Goal: Find specific page/section

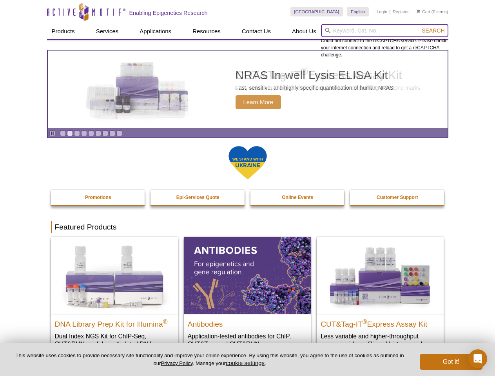
click at [385, 31] on input "search" at bounding box center [384, 30] width 127 height 13
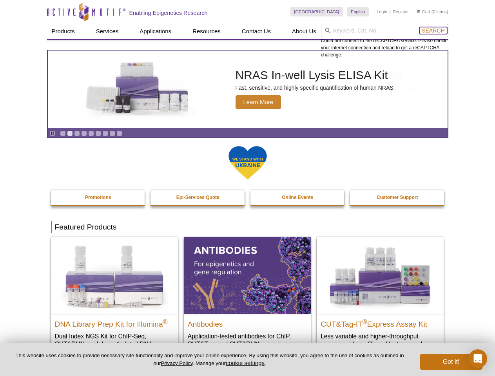
click at [433, 31] on span "Search" at bounding box center [433, 30] width 23 height 6
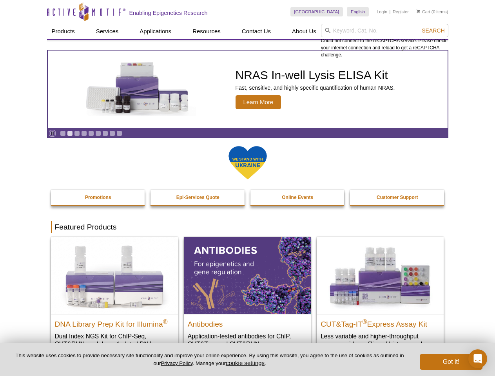
click at [52, 133] on icon "Pause" at bounding box center [52, 133] width 5 height 5
click at [63, 133] on link "Go to slide 1" at bounding box center [63, 134] width 6 height 6
click at [70, 133] on link "Go to slide 2" at bounding box center [70, 134] width 6 height 6
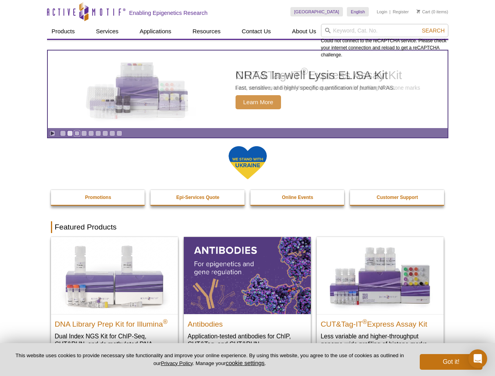
click at [77, 133] on link "Go to slide 3" at bounding box center [77, 134] width 6 height 6
click at [84, 133] on link "Go to slide 4" at bounding box center [84, 134] width 6 height 6
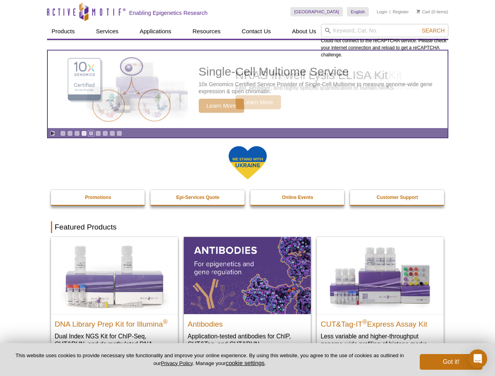
click at [91, 133] on link "Go to slide 5" at bounding box center [91, 134] width 6 height 6
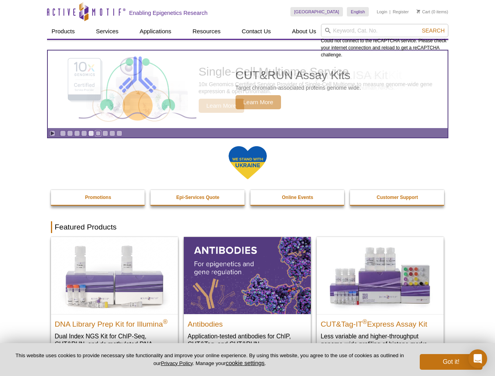
click at [98, 133] on link "Go to slide 6" at bounding box center [98, 134] width 6 height 6
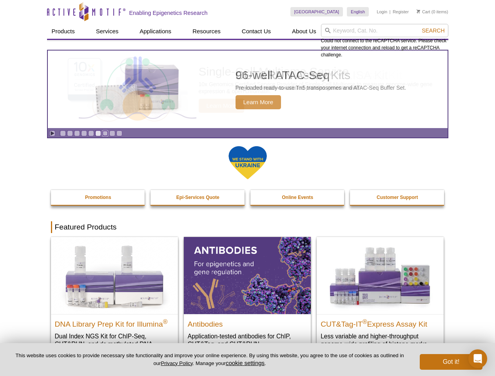
click at [105, 133] on link "Go to slide 7" at bounding box center [105, 134] width 6 height 6
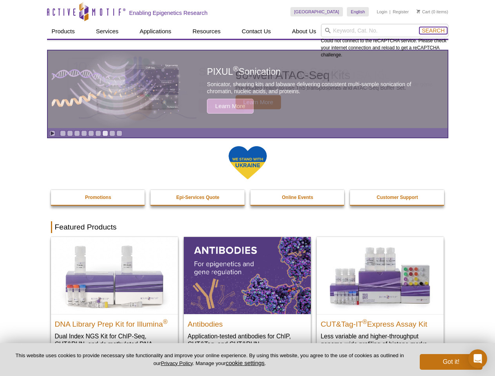
click at [433, 31] on span "Search" at bounding box center [433, 30] width 23 height 6
